Goal: Information Seeking & Learning: Find specific page/section

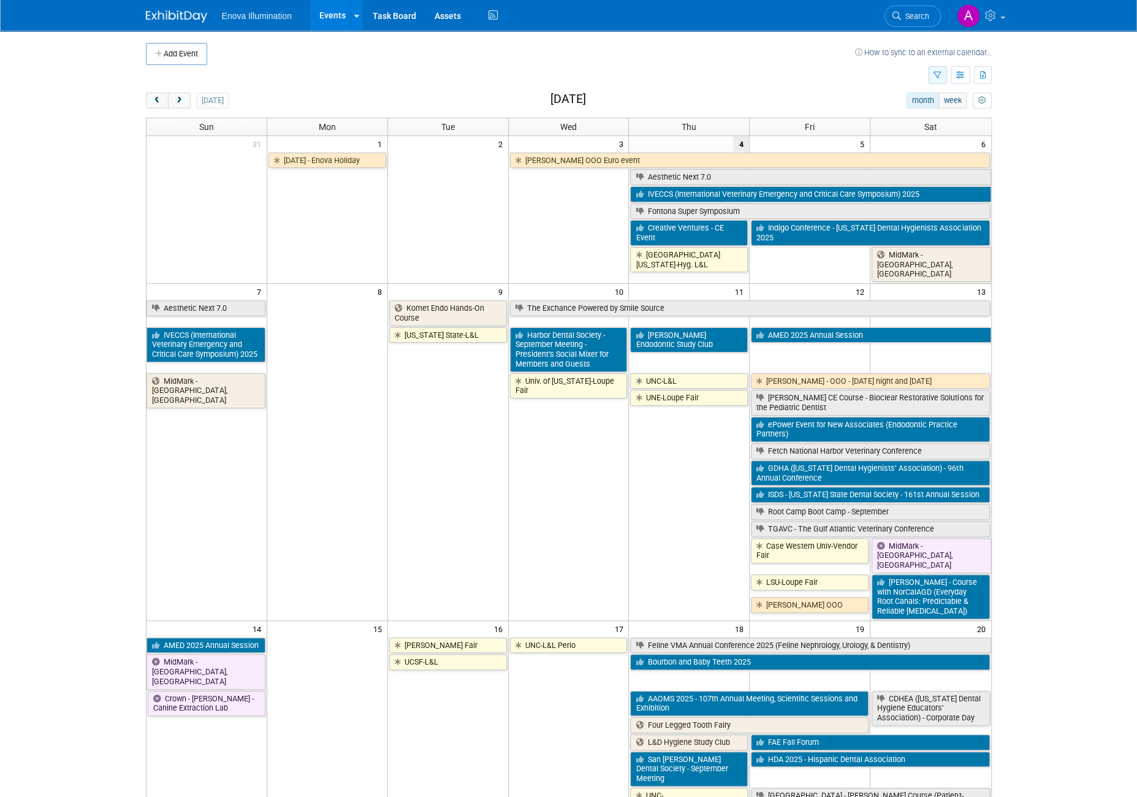
click at [938, 73] on icon "button" at bounding box center [938, 76] width 8 height 8
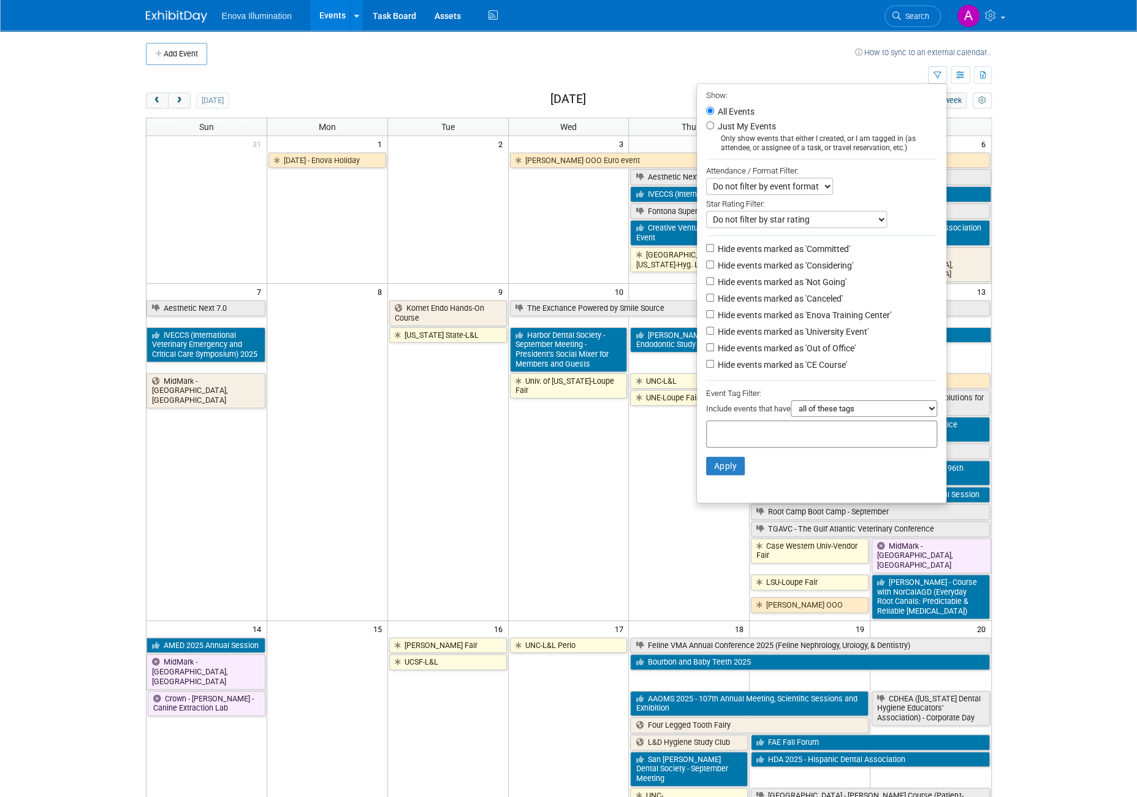
click at [785, 427] on input "text" at bounding box center [761, 432] width 98 height 12
type input "minnesota"
click at [742, 455] on div "Minnesota" at bounding box center [787, 458] width 172 height 17
type input "Minnesota"
click at [722, 481] on button "Apply" at bounding box center [725, 485] width 39 height 18
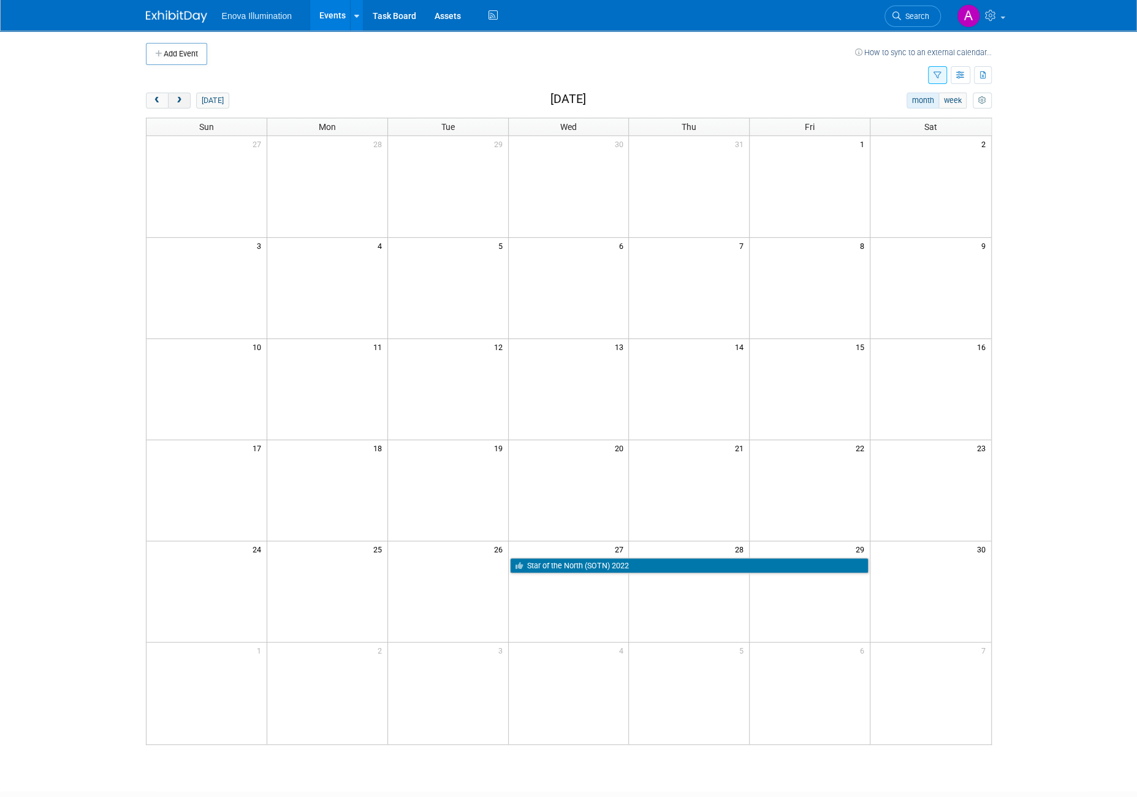
click at [175, 101] on span "next" at bounding box center [179, 101] width 9 height 8
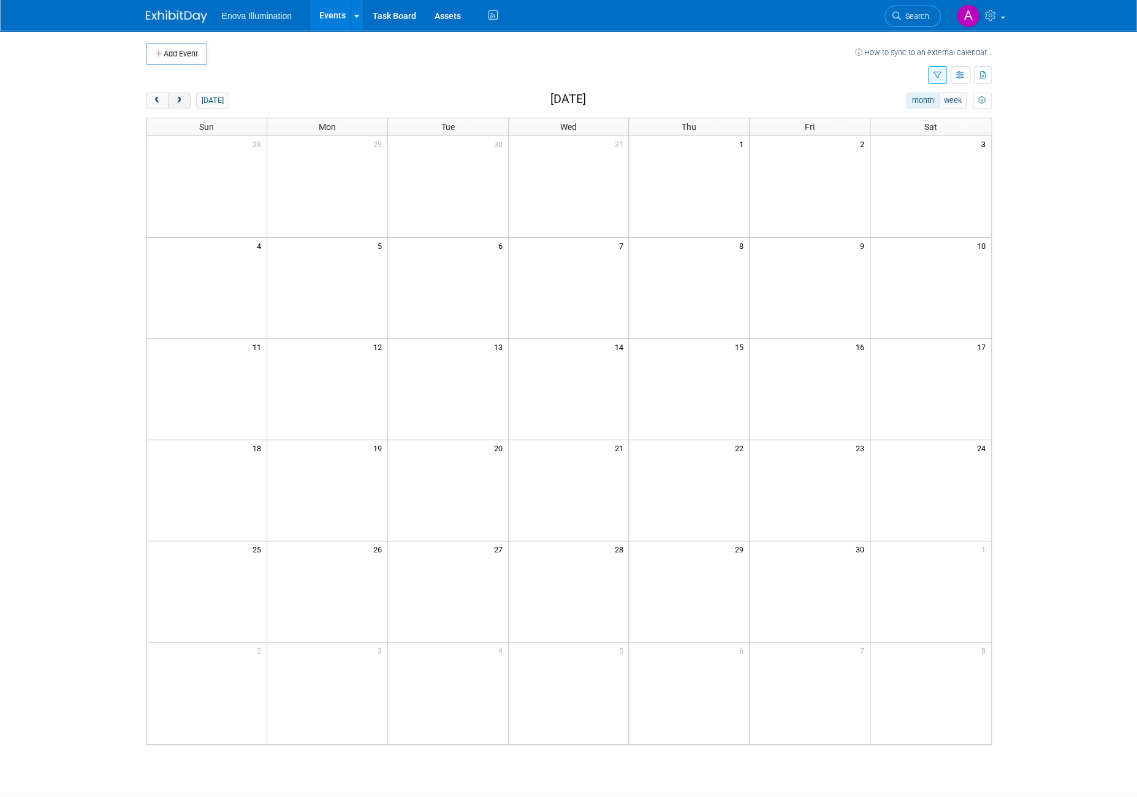
click at [175, 101] on span "next" at bounding box center [179, 101] width 9 height 8
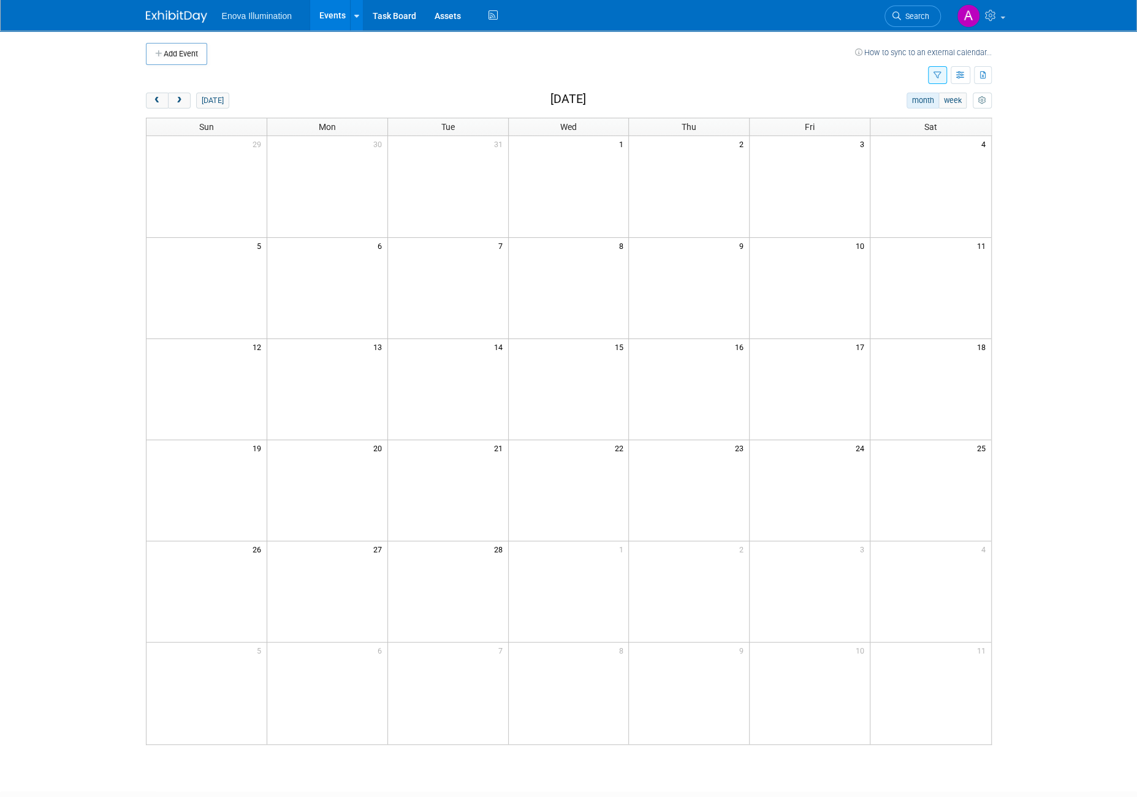
click at [940, 69] on button "button" at bounding box center [937, 75] width 19 height 18
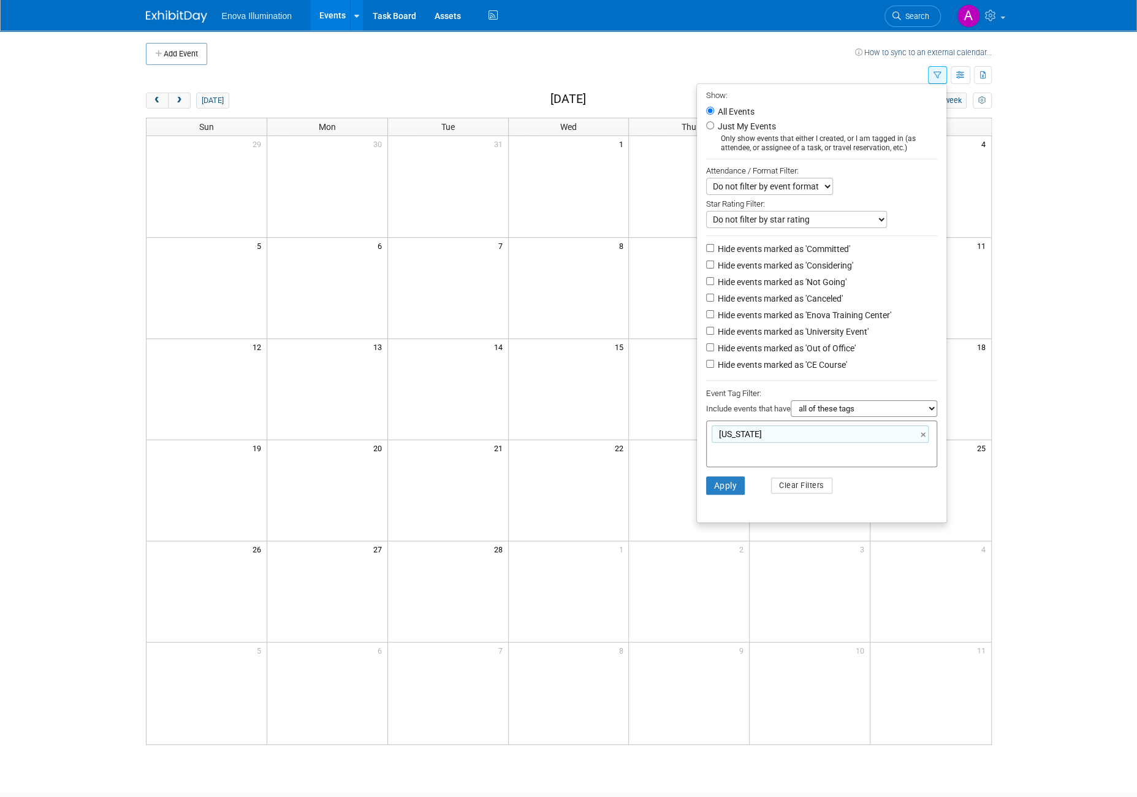
click at [911, 452] on div "Minnesota Minnesota ×" at bounding box center [821, 444] width 231 height 47
click at [921, 435] on link "×" at bounding box center [925, 435] width 8 height 14
type input "U of M"
click at [739, 469] on li "Apply Clear Filters" at bounding box center [822, 466] width 250 height 37
click at [723, 466] on button "Apply" at bounding box center [725, 466] width 39 height 18
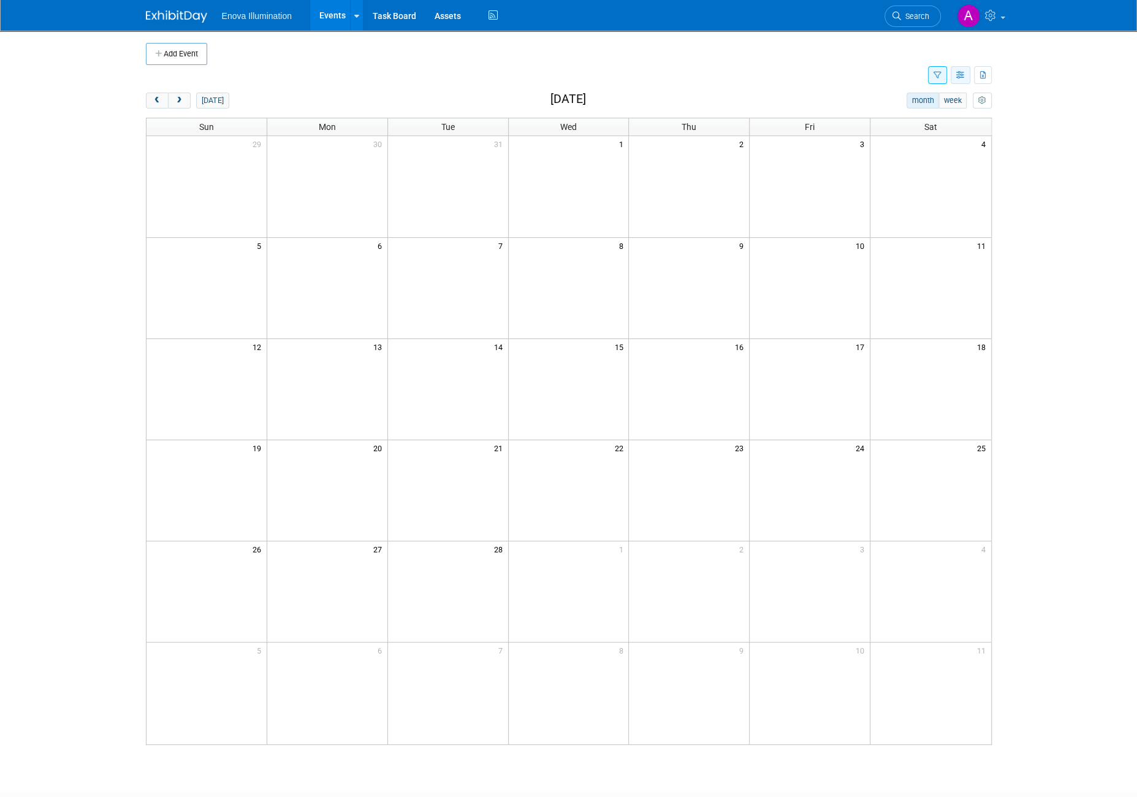
click at [956, 80] on button "button" at bounding box center [961, 75] width 20 height 18
click at [944, 75] on button "button" at bounding box center [937, 75] width 19 height 18
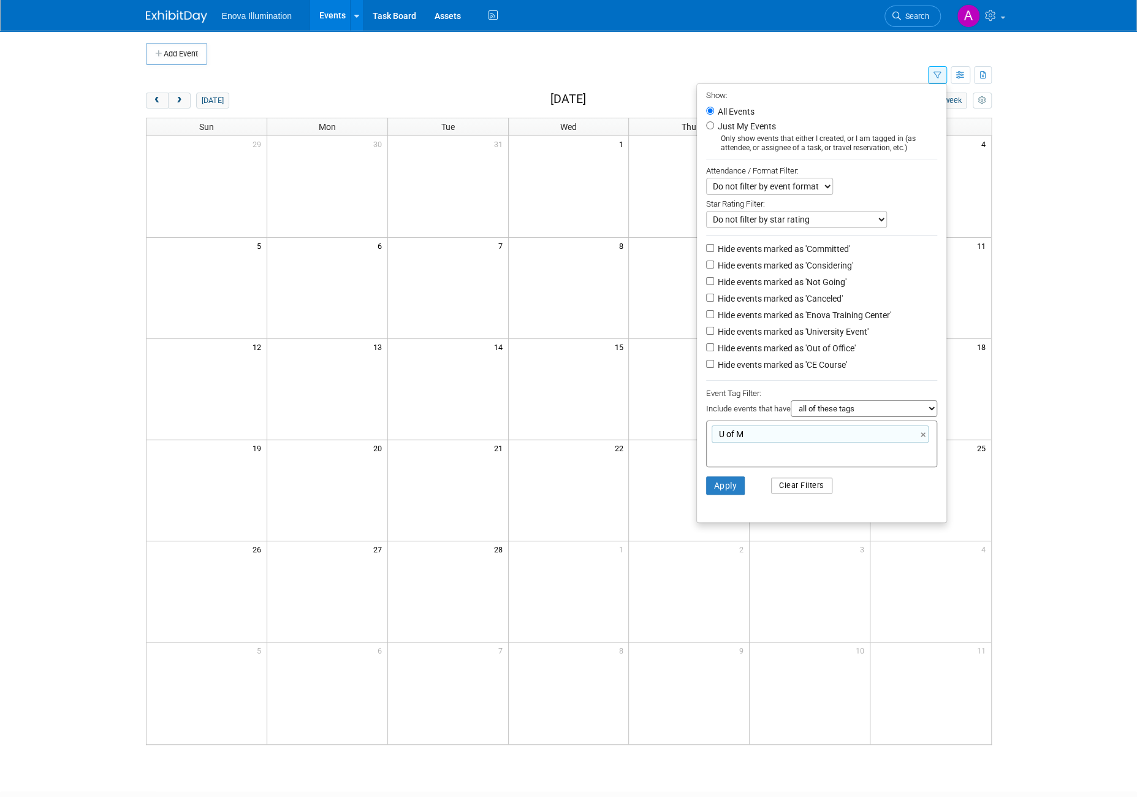
click at [810, 485] on button "Clear Filters" at bounding box center [801, 486] width 61 height 16
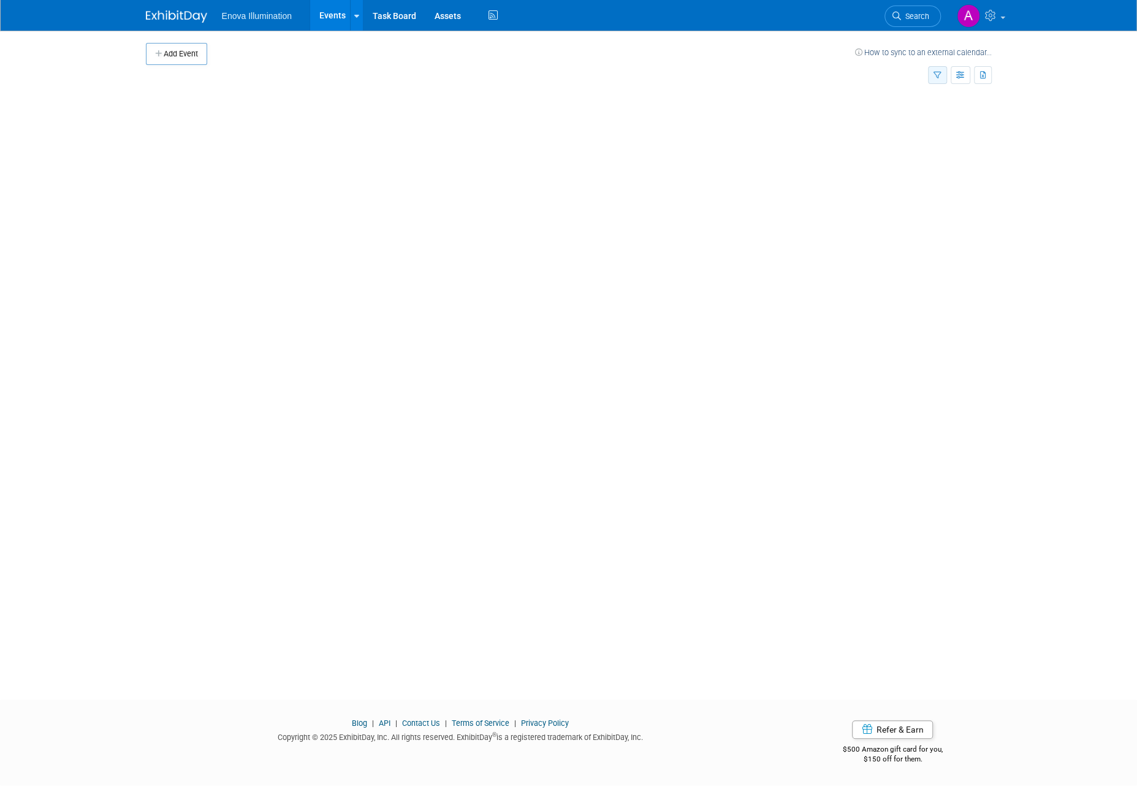
click at [937, 75] on icon "button" at bounding box center [938, 76] width 8 height 8
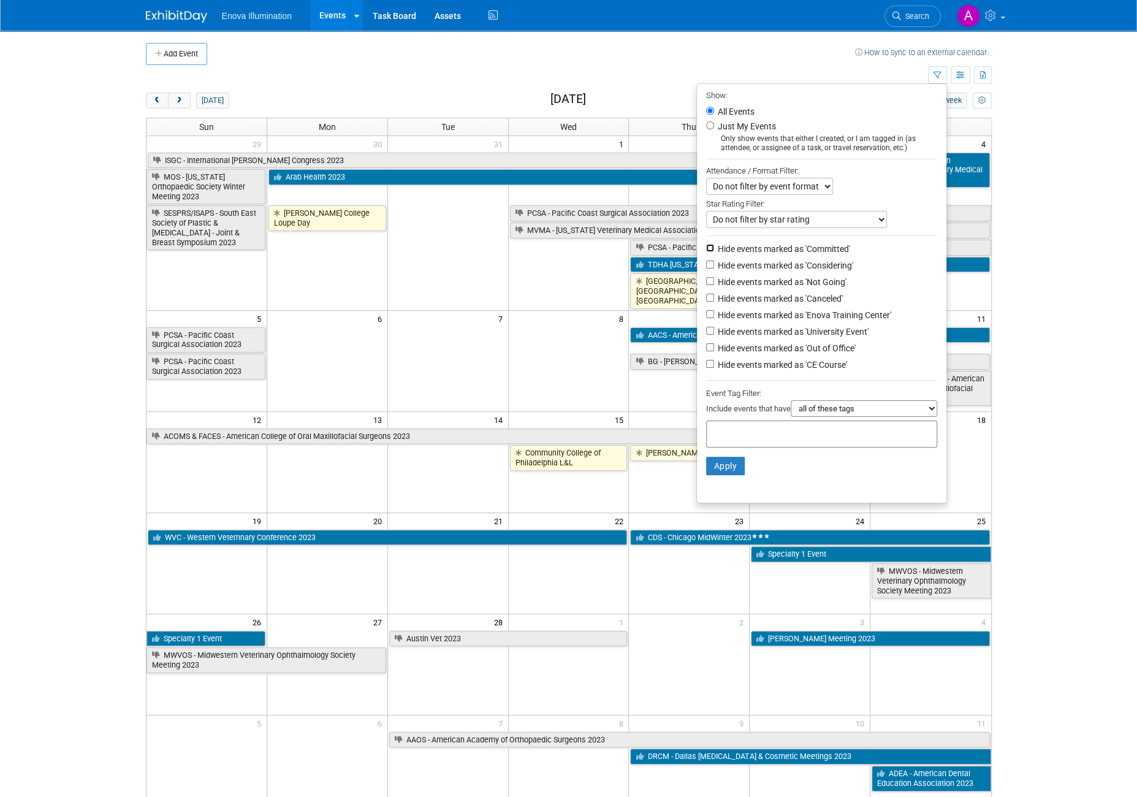
click at [706, 244] on input "Hide events marked as 'Committed'" at bounding box center [710, 248] width 8 height 8
checkbox input "true"
click at [706, 261] on input "Hide events marked as 'Considering'" at bounding box center [710, 265] width 8 height 8
checkbox input "true"
click at [703, 275] on li "Hide events marked as 'Not Going'" at bounding box center [822, 283] width 250 height 17
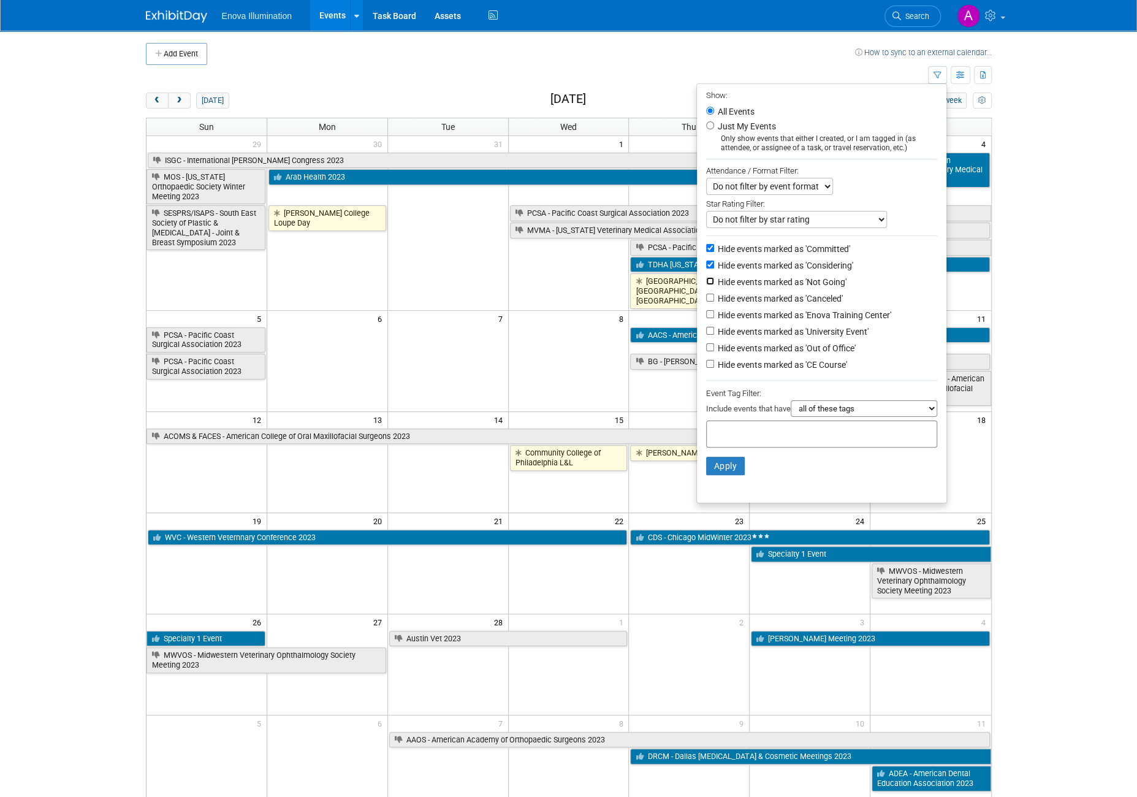
click at [706, 281] on input "Hide events marked as 'Not Going'" at bounding box center [710, 281] width 8 height 8
checkbox input "true"
click at [706, 294] on input "Hide events marked as 'Canceled'" at bounding box center [710, 298] width 8 height 8
checkbox input "true"
click at [706, 332] on input "Hide events marked as 'University Event'" at bounding box center [710, 331] width 8 height 8
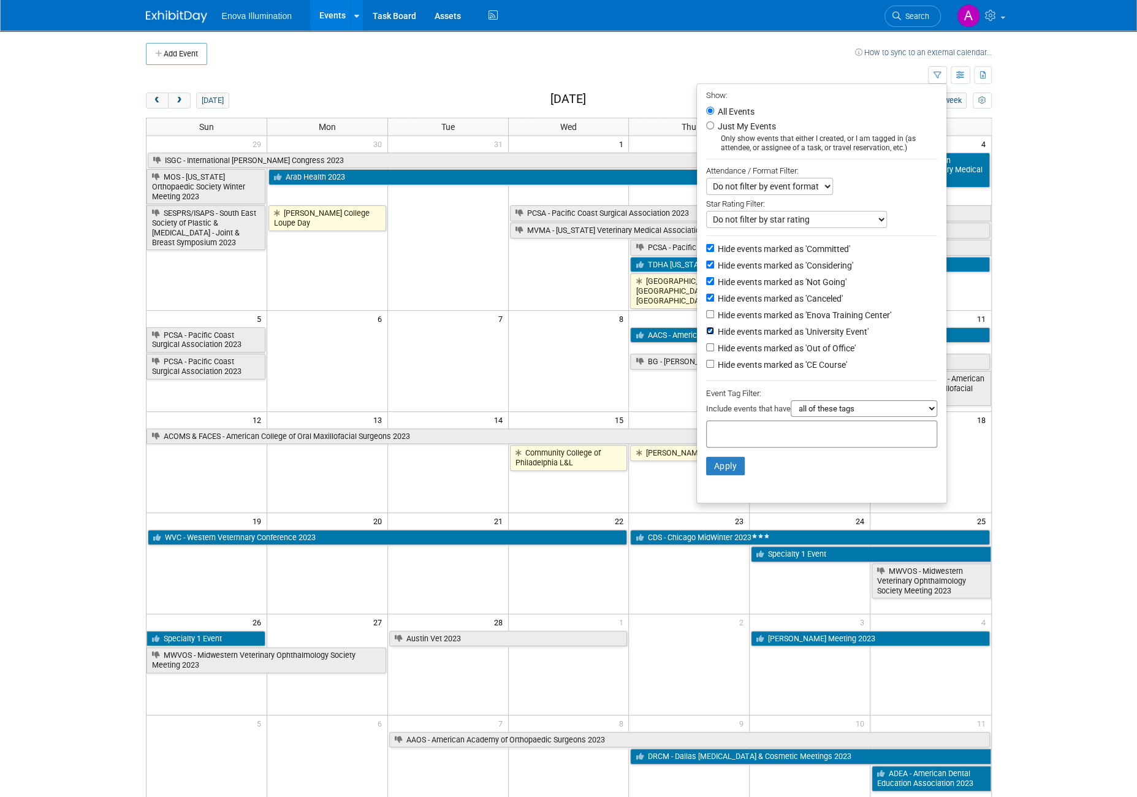
click at [706, 327] on input "Hide events marked as 'University Event'" at bounding box center [710, 331] width 8 height 8
checkbox input "false"
click at [706, 346] on input "Hide events marked as 'Out of Office'" at bounding box center [710, 347] width 8 height 8
checkbox input "true"
click at [706, 360] on input "Hide events marked as 'CE Course'" at bounding box center [710, 364] width 8 height 8
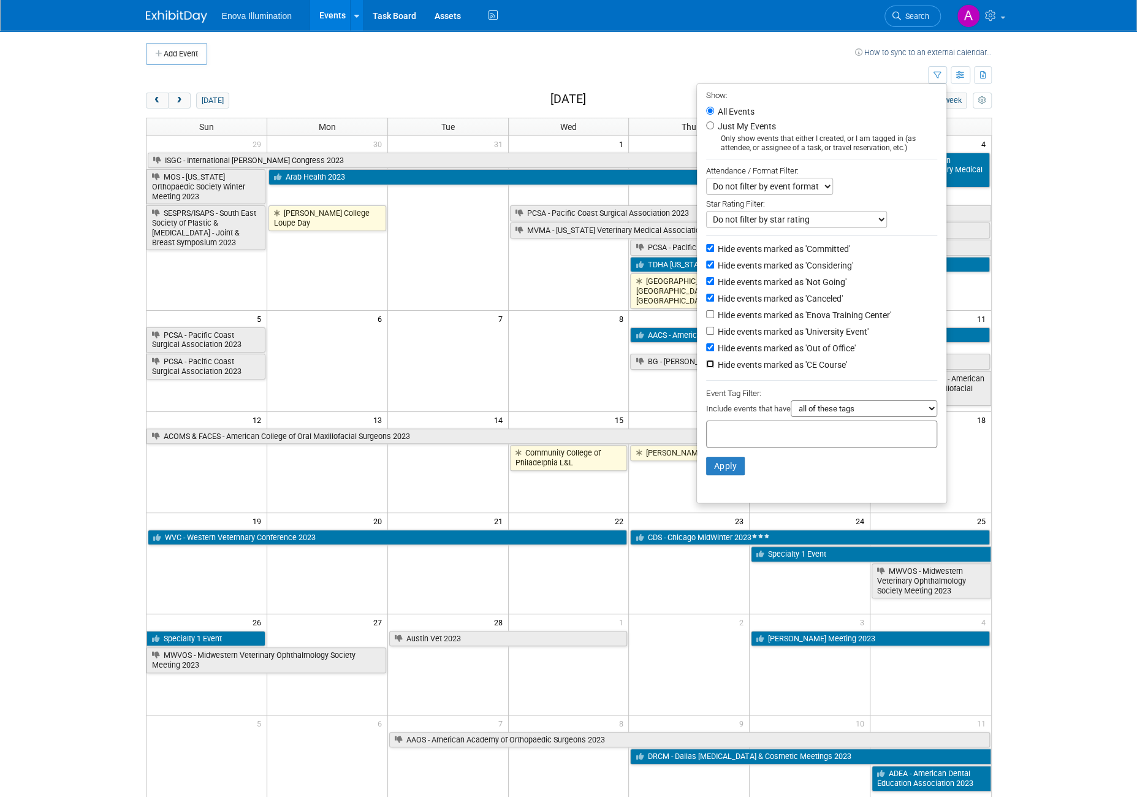
checkbox input "true"
click at [714, 467] on button "Apply" at bounding box center [725, 466] width 39 height 18
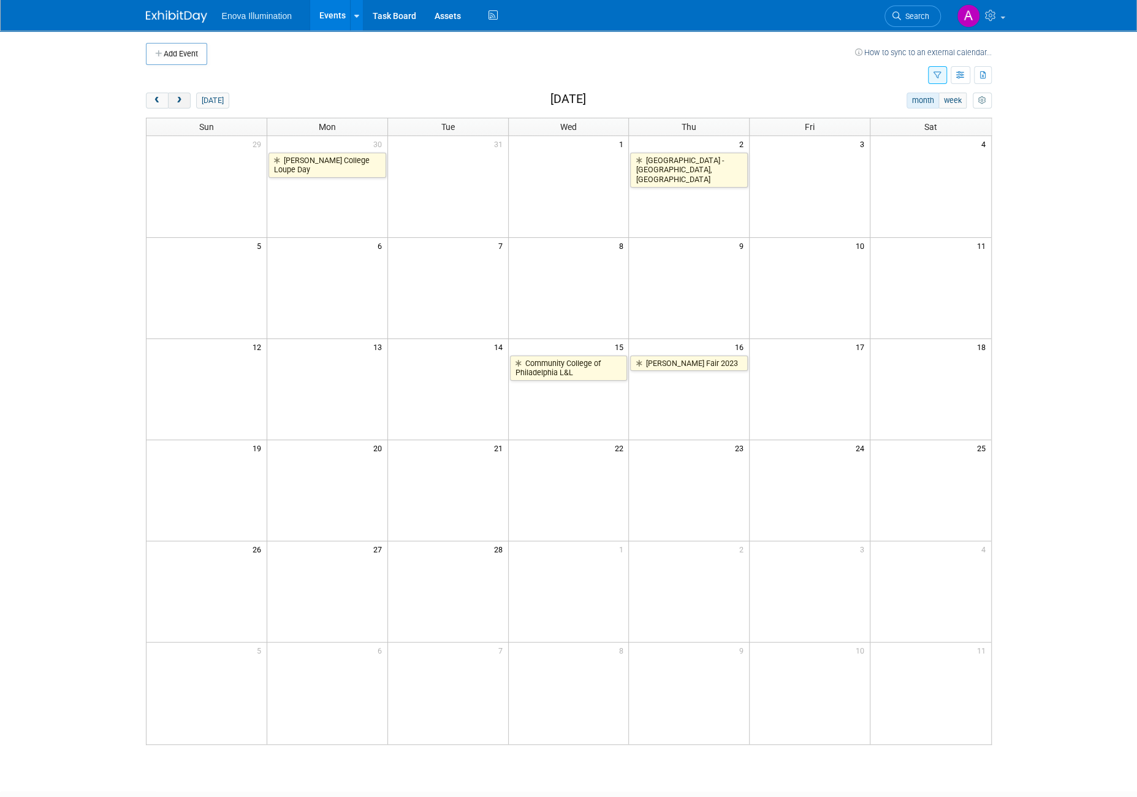
click at [178, 105] on button "next" at bounding box center [179, 101] width 23 height 16
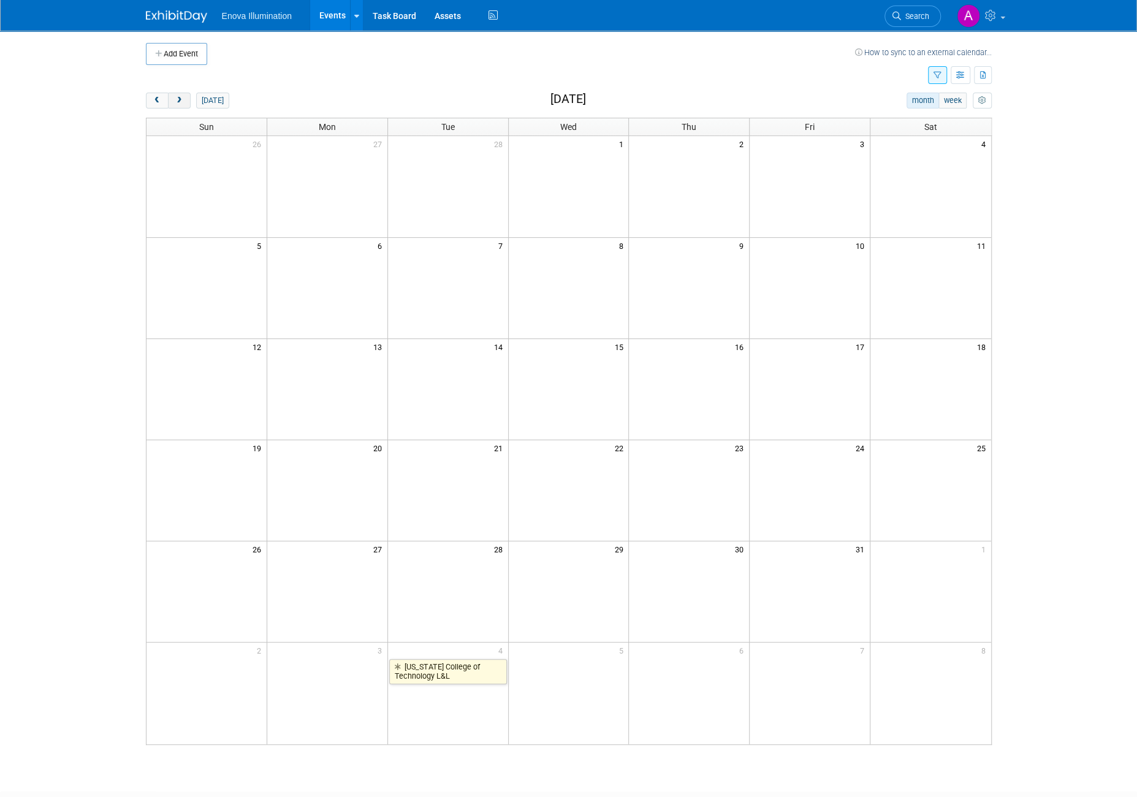
click at [178, 105] on button "next" at bounding box center [179, 101] width 23 height 16
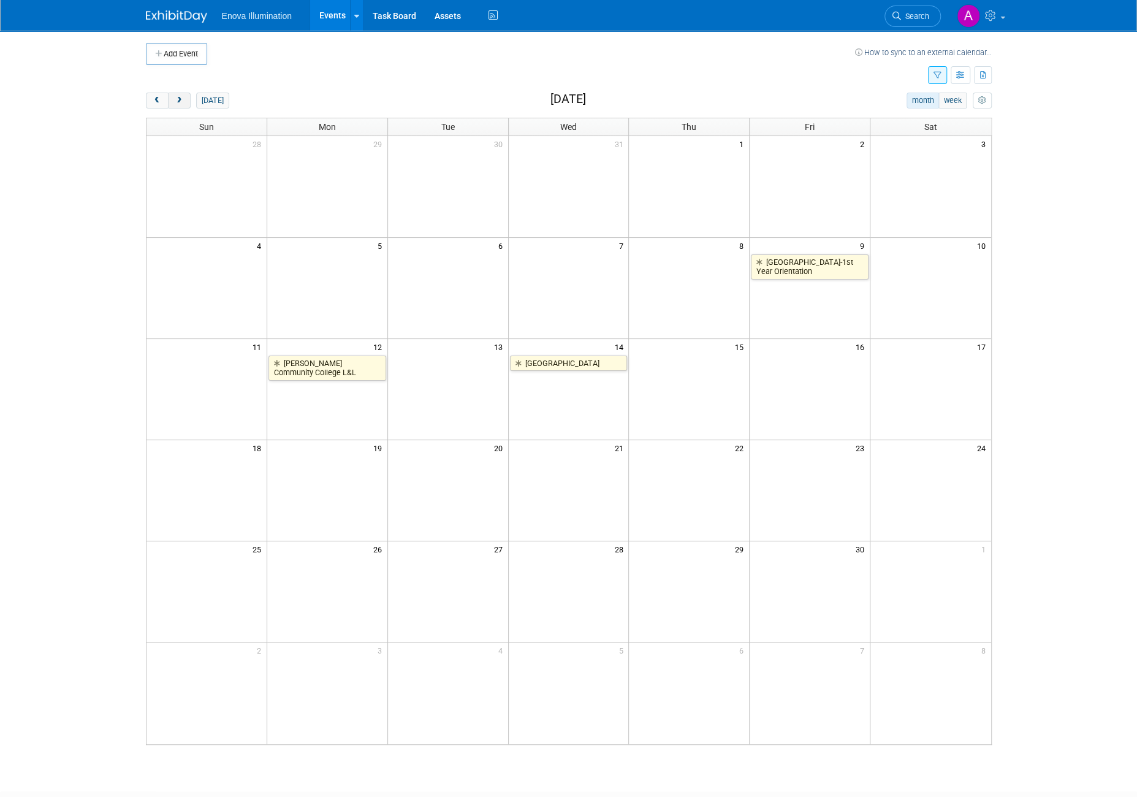
click at [178, 105] on button "next" at bounding box center [179, 101] width 23 height 16
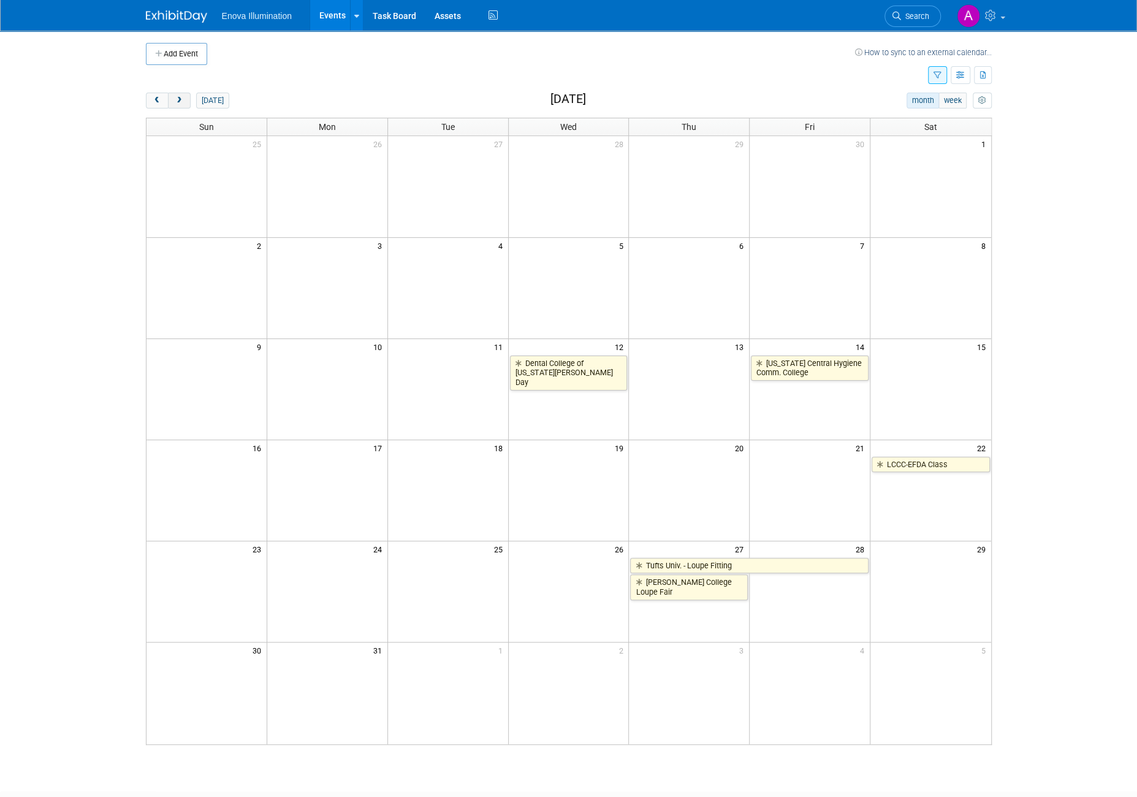
click at [178, 104] on button "next" at bounding box center [179, 101] width 23 height 16
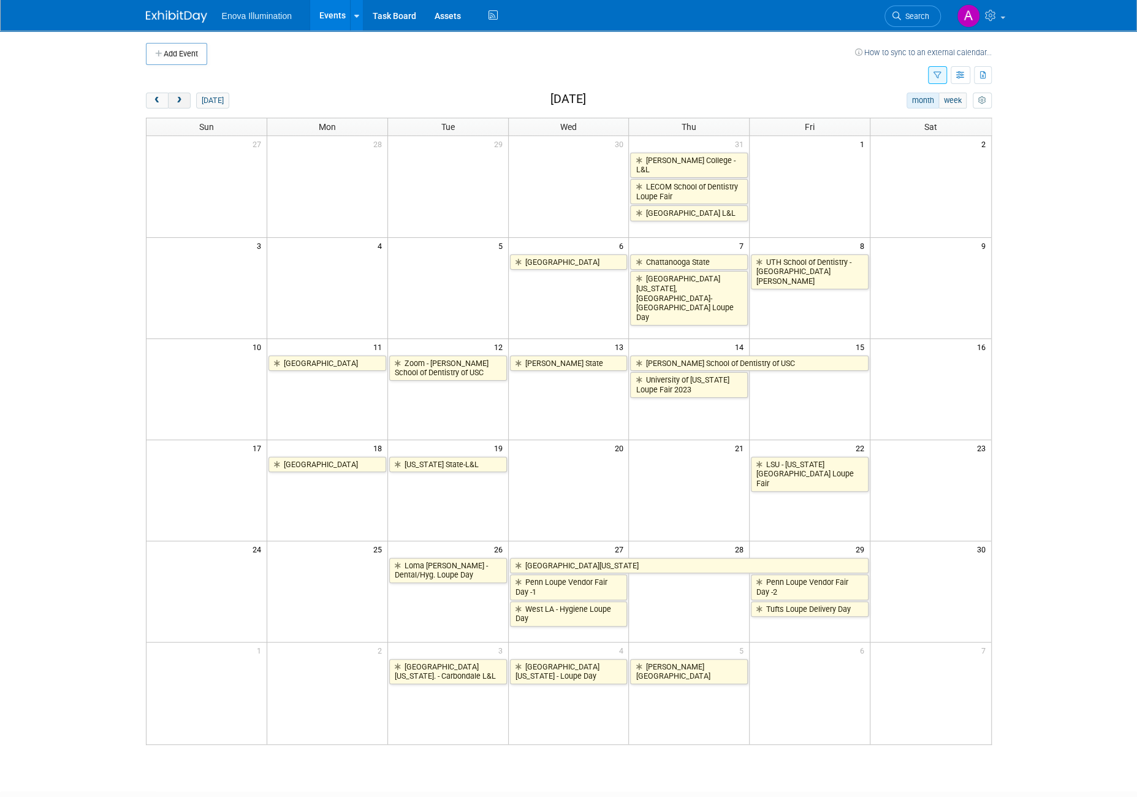
click at [178, 104] on button "next" at bounding box center [179, 101] width 23 height 16
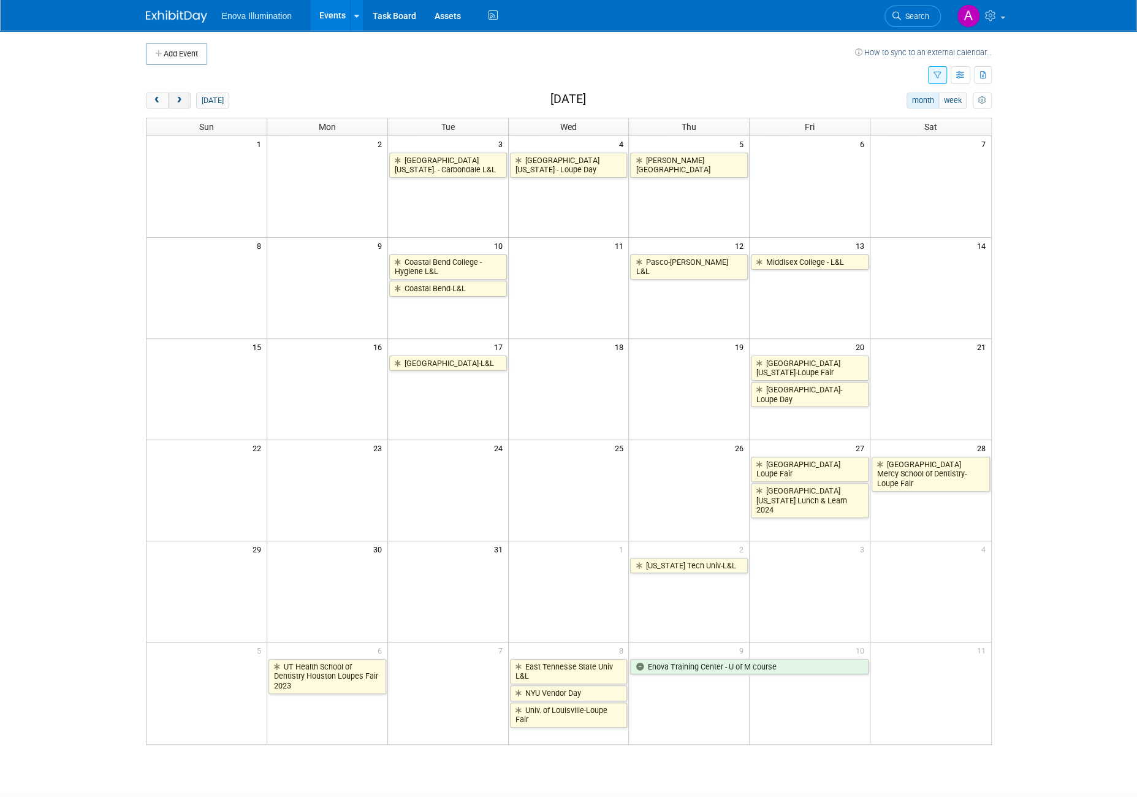
click at [175, 106] on button "next" at bounding box center [179, 101] width 23 height 16
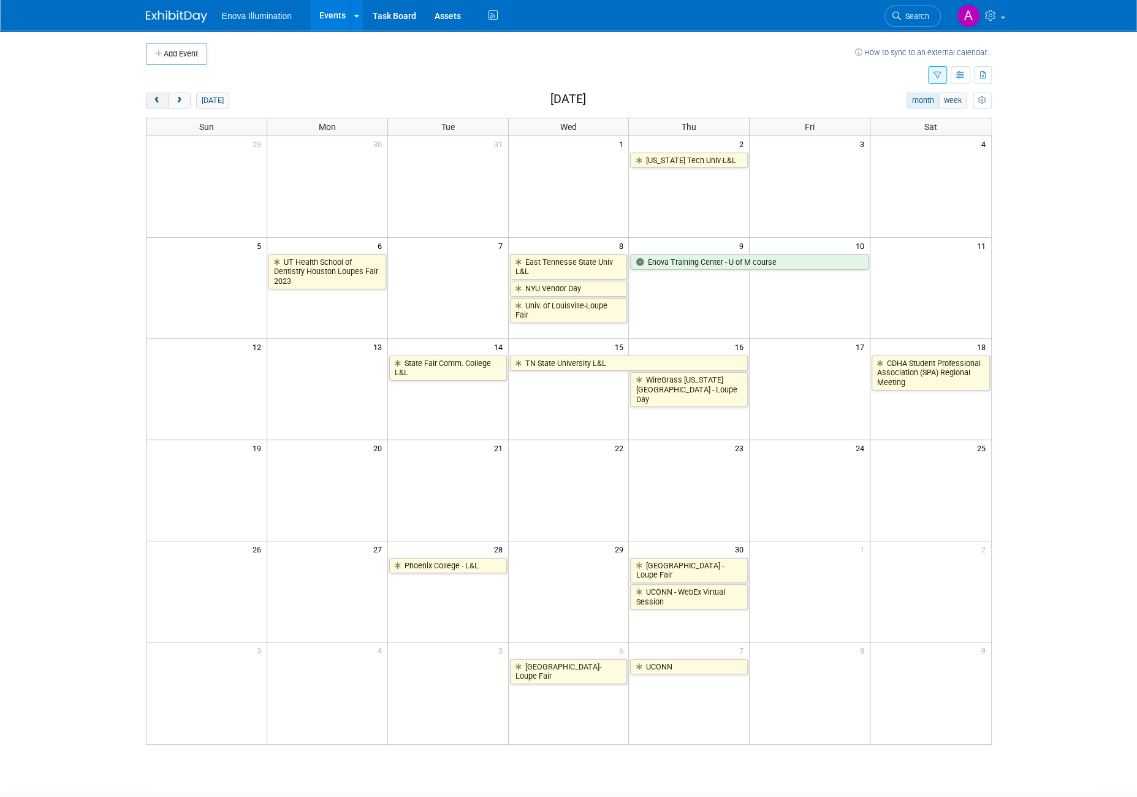
click at [150, 105] on button "prev" at bounding box center [157, 101] width 23 height 16
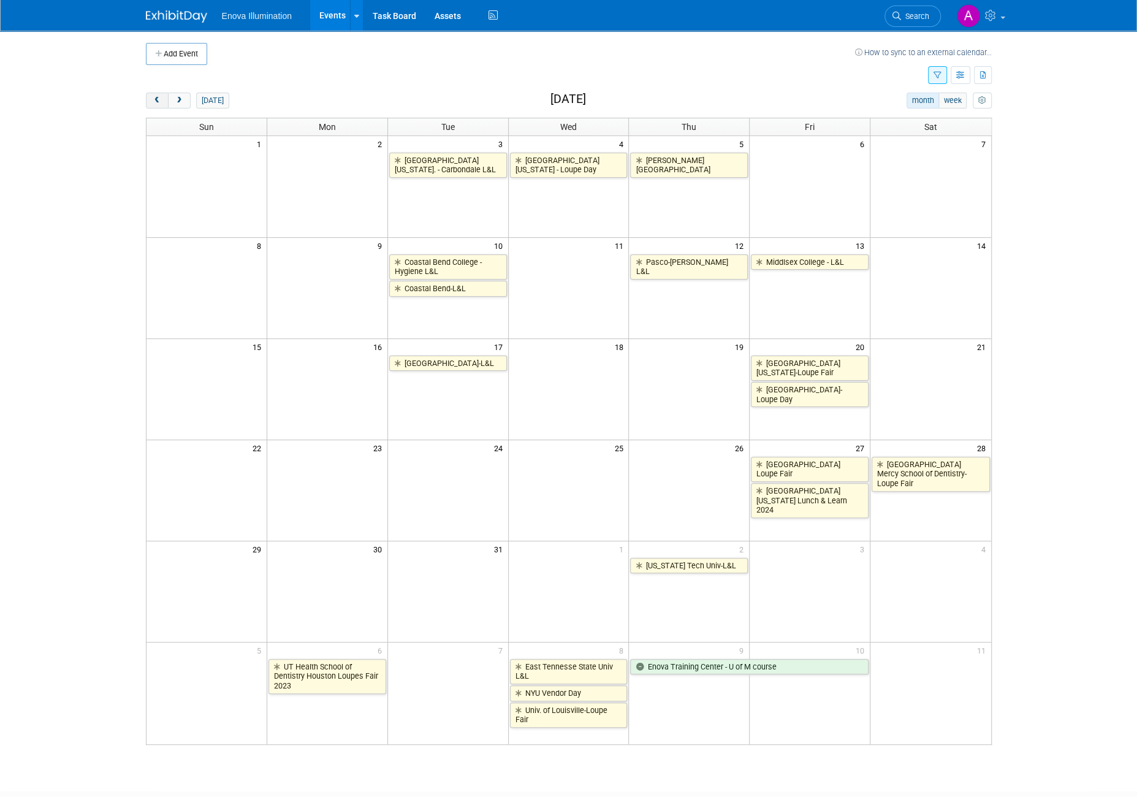
click at [150, 105] on button "prev" at bounding box center [157, 101] width 23 height 16
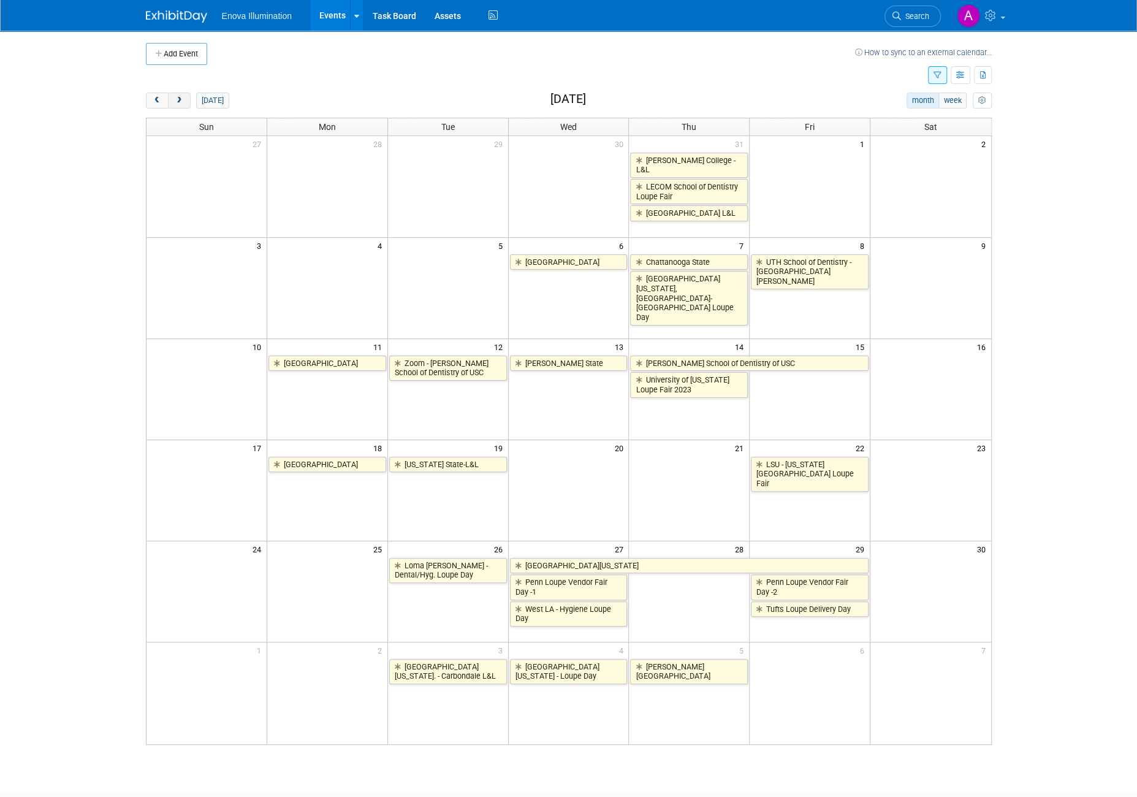
click at [179, 104] on button "next" at bounding box center [179, 101] width 23 height 16
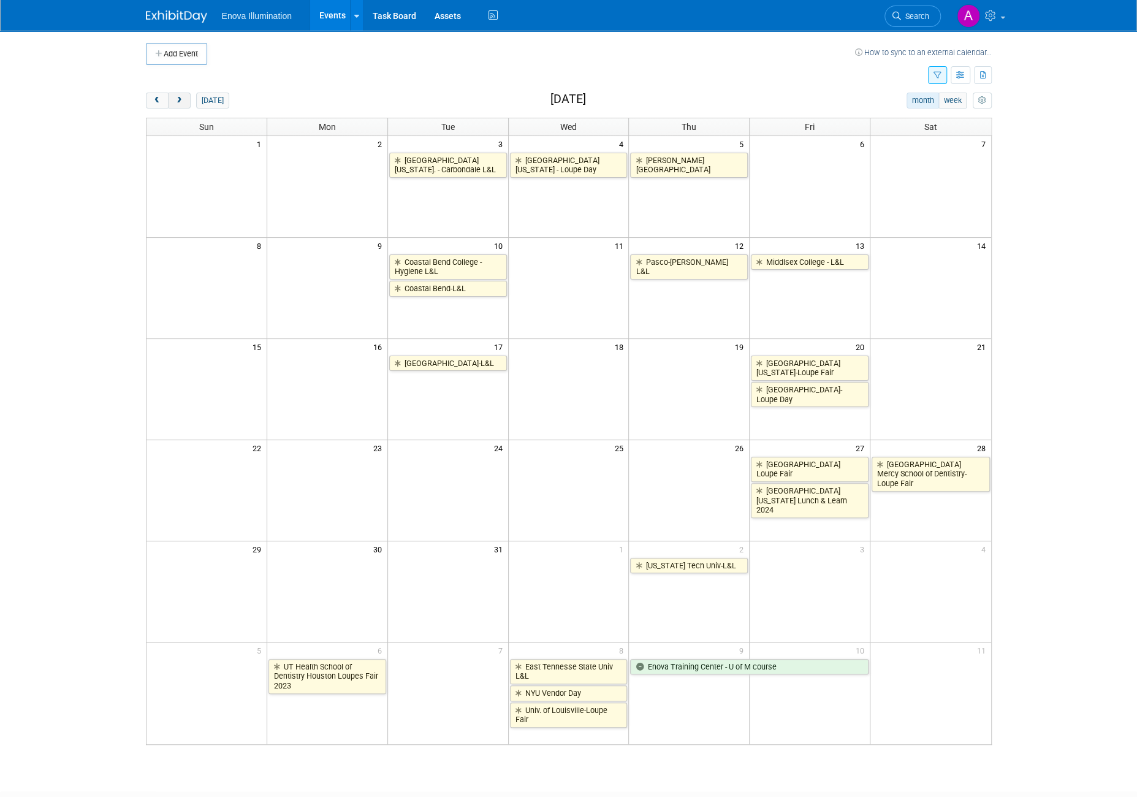
click at [179, 104] on span "next" at bounding box center [179, 101] width 9 height 8
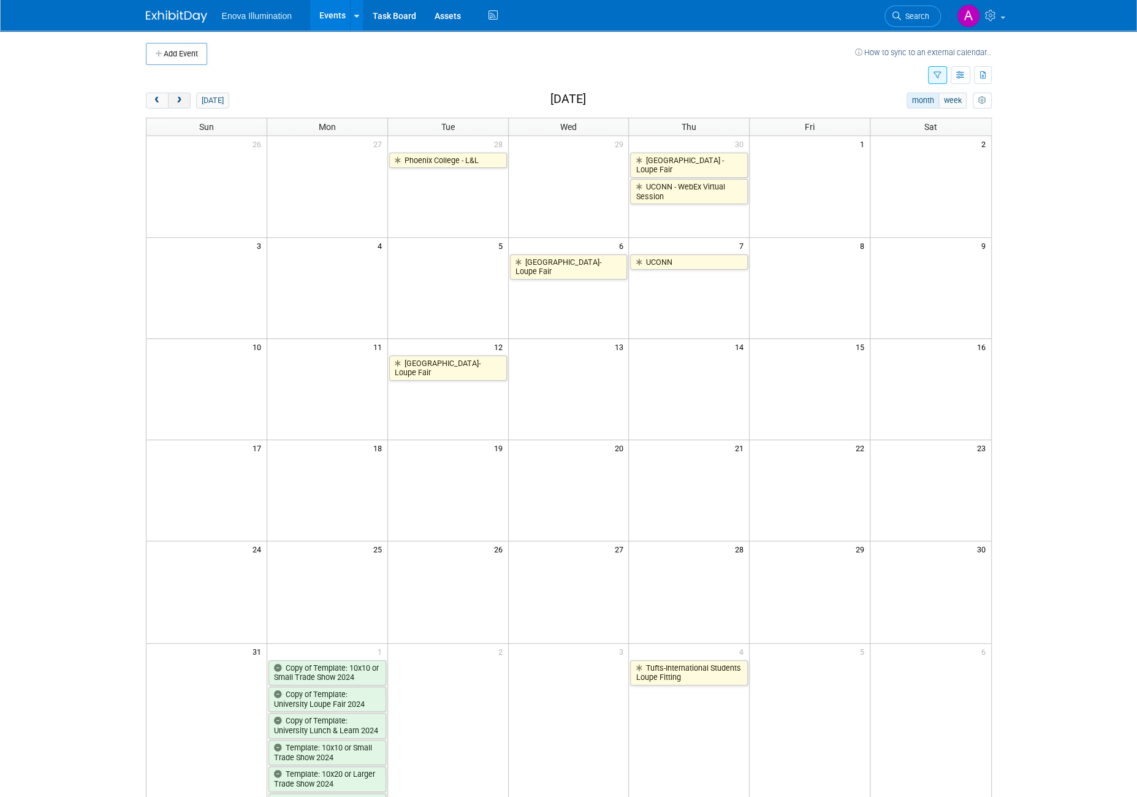
click at [179, 104] on span "next" at bounding box center [179, 101] width 9 height 8
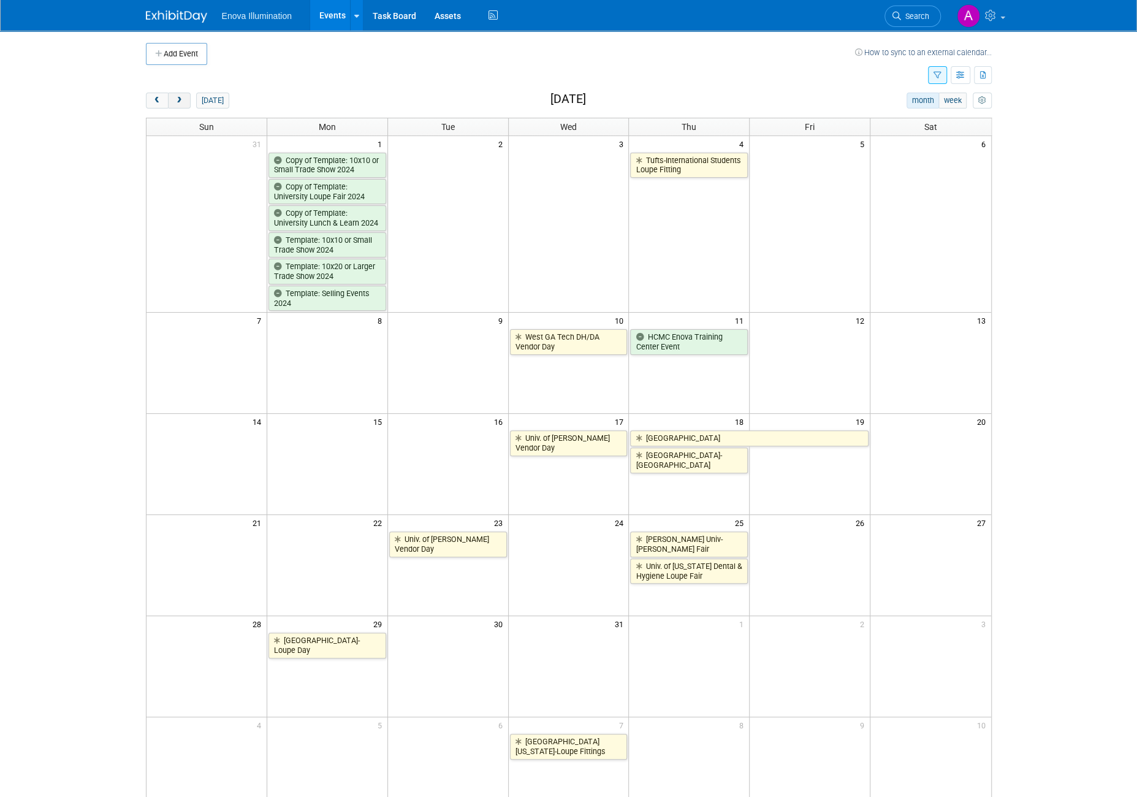
click at [179, 104] on span "next" at bounding box center [179, 101] width 9 height 8
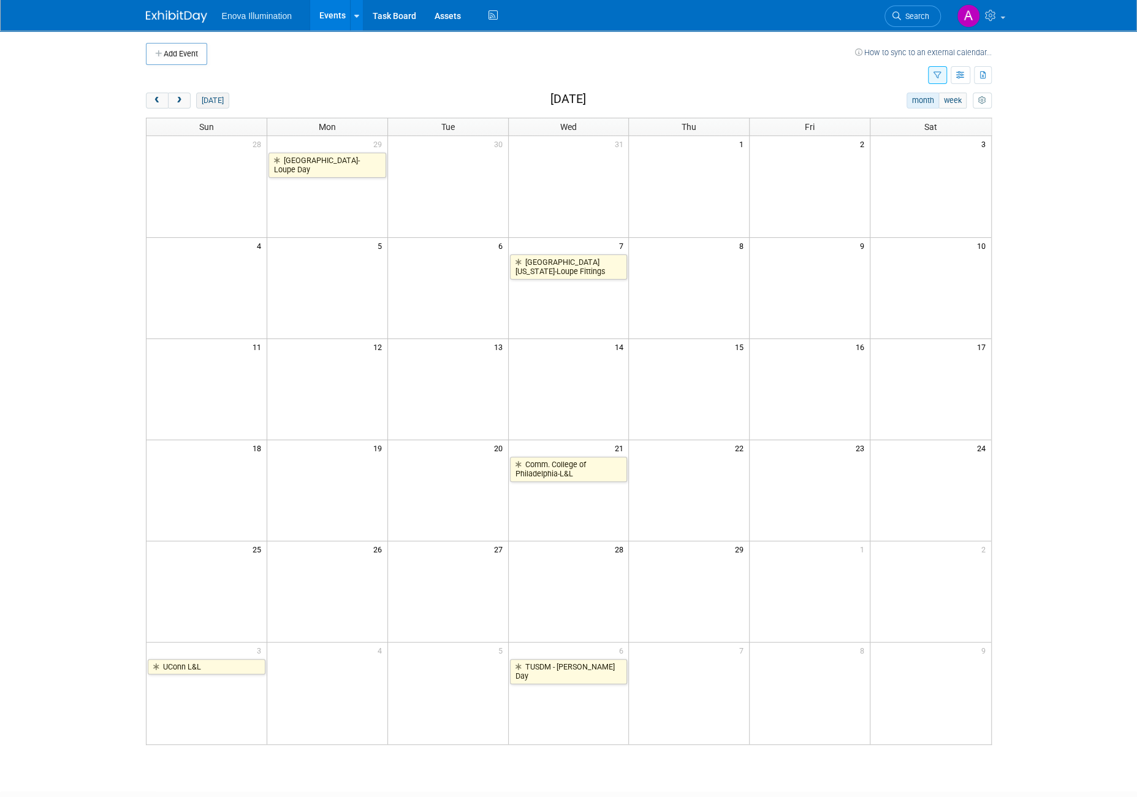
click at [201, 101] on button "[DATE]" at bounding box center [212, 101] width 32 height 16
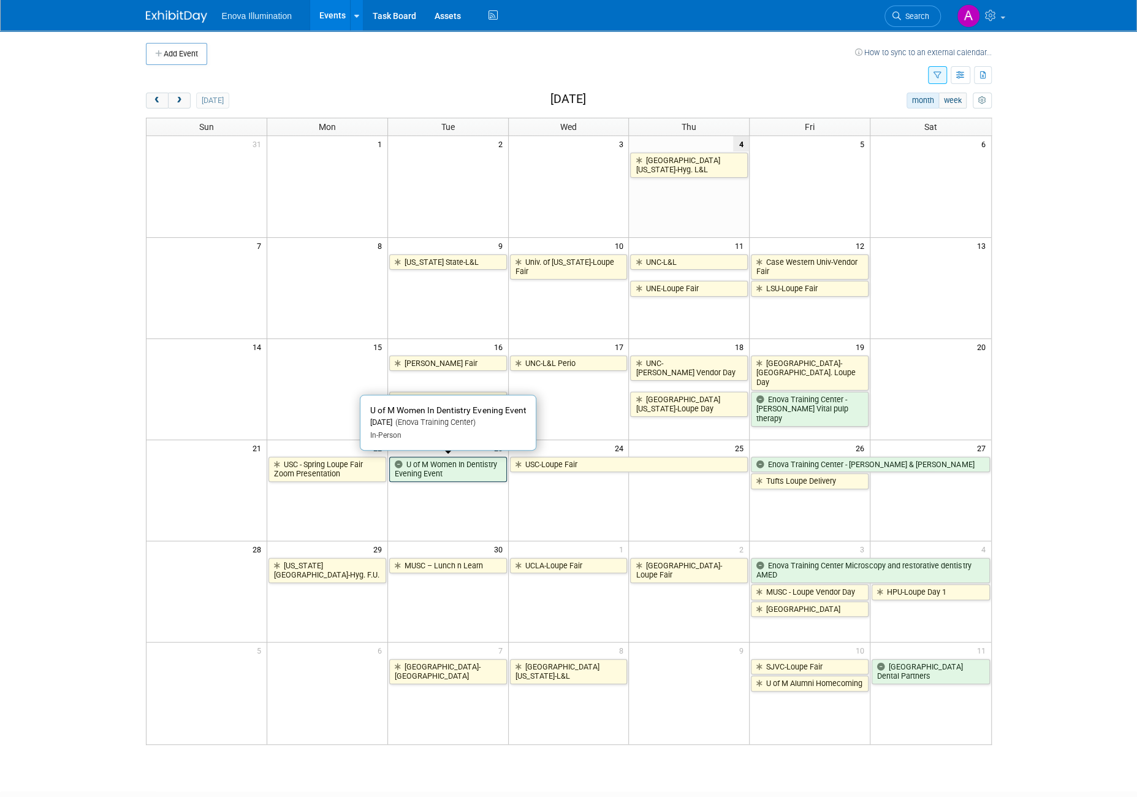
click at [438, 473] on link "U of M Women In Dentistry Evening Event" at bounding box center [448, 469] width 118 height 25
